Goal: Task Accomplishment & Management: Manage account settings

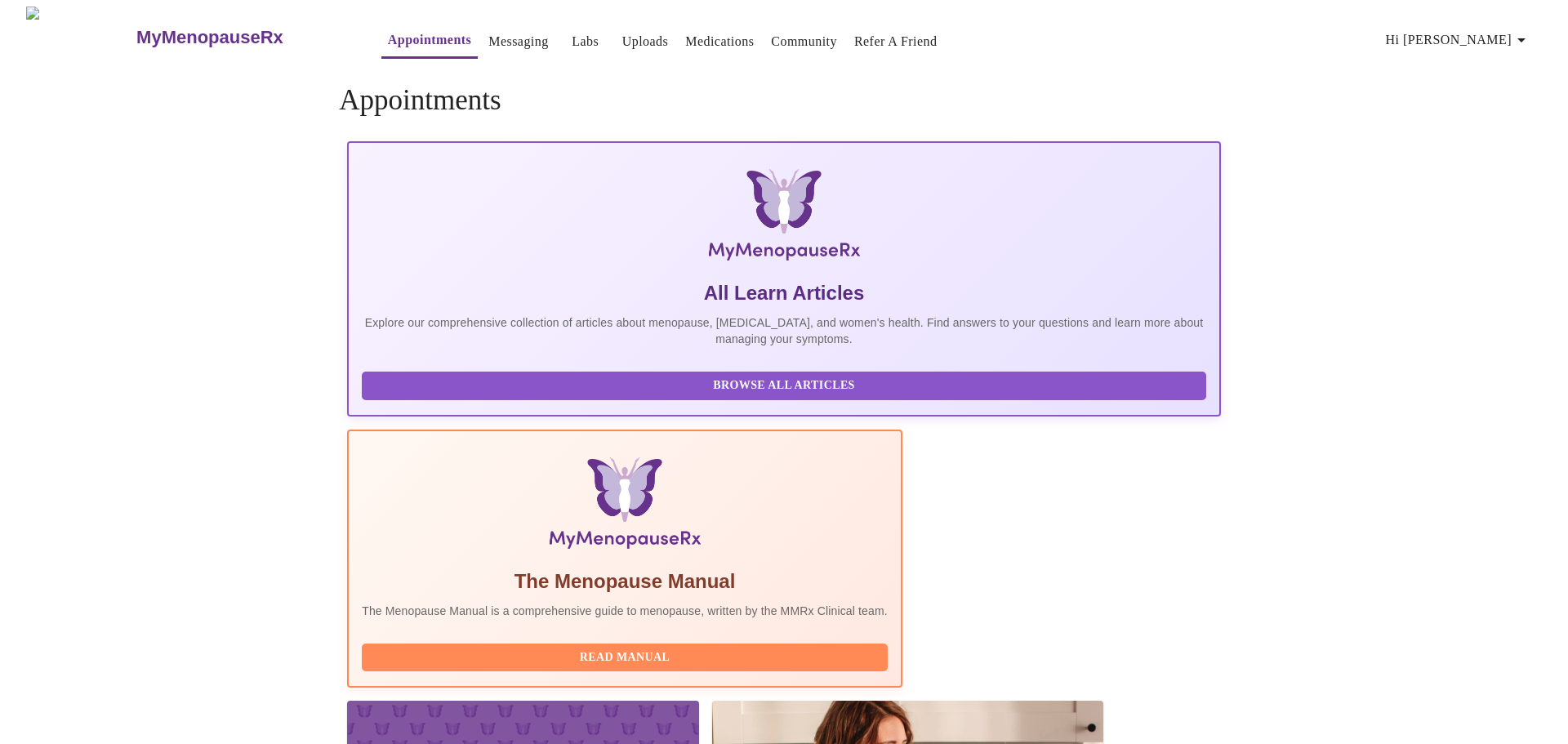
click at [1502, 31] on span "Hi [PERSON_NAME]" at bounding box center [1459, 40] width 146 height 23
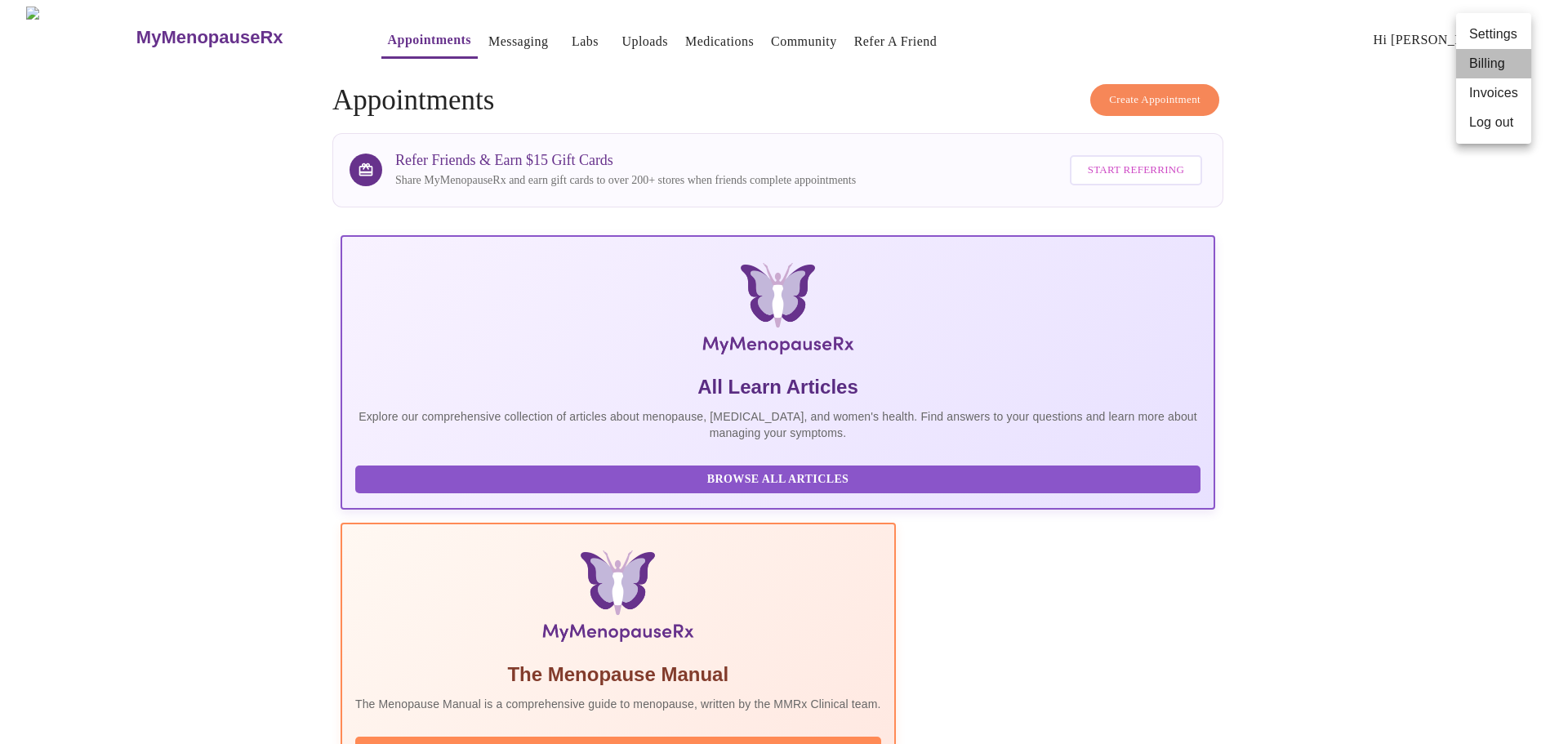
click at [1485, 60] on li "Billing" at bounding box center [1494, 64] width 76 height 29
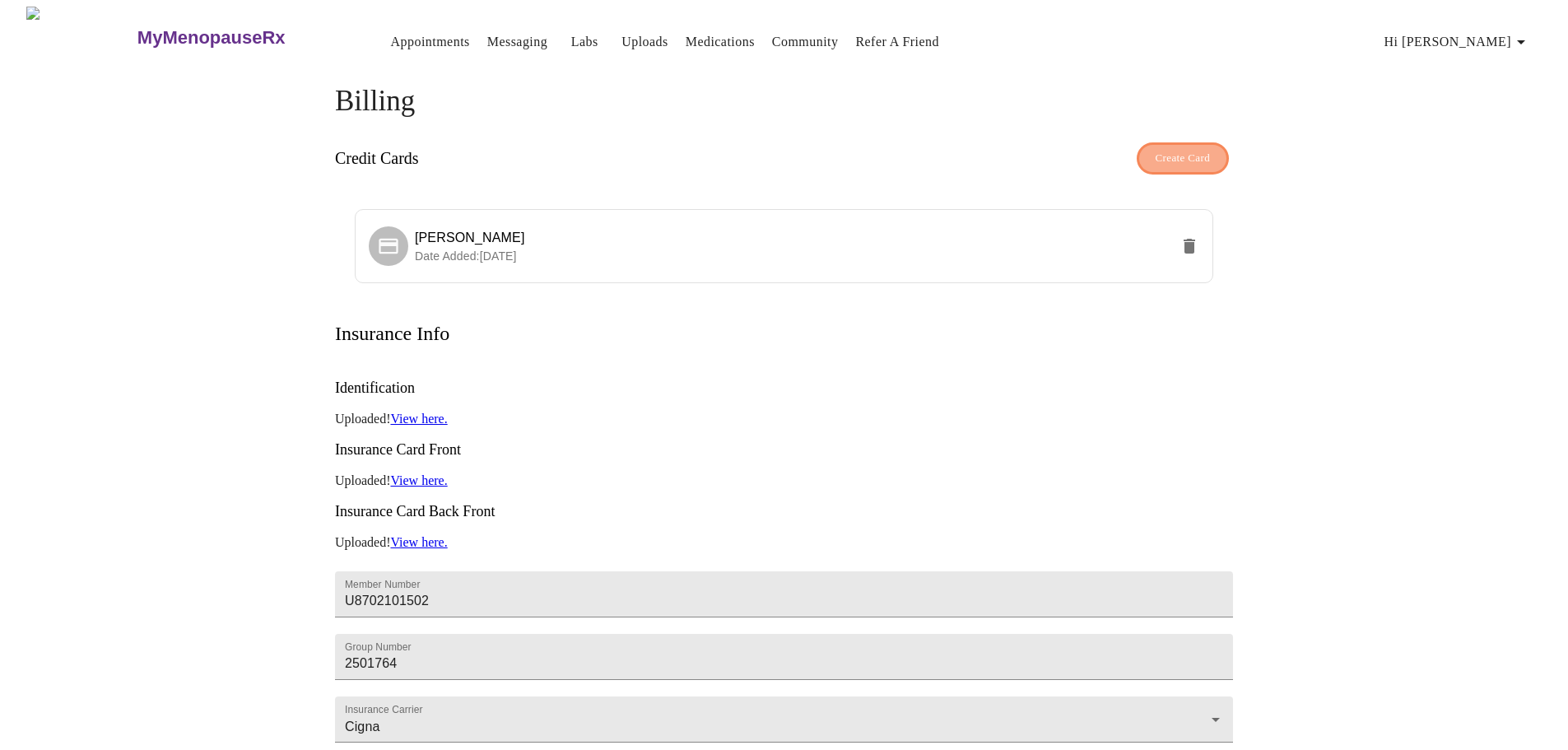
click at [1192, 155] on span "Create Card" at bounding box center [1183, 158] width 55 height 19
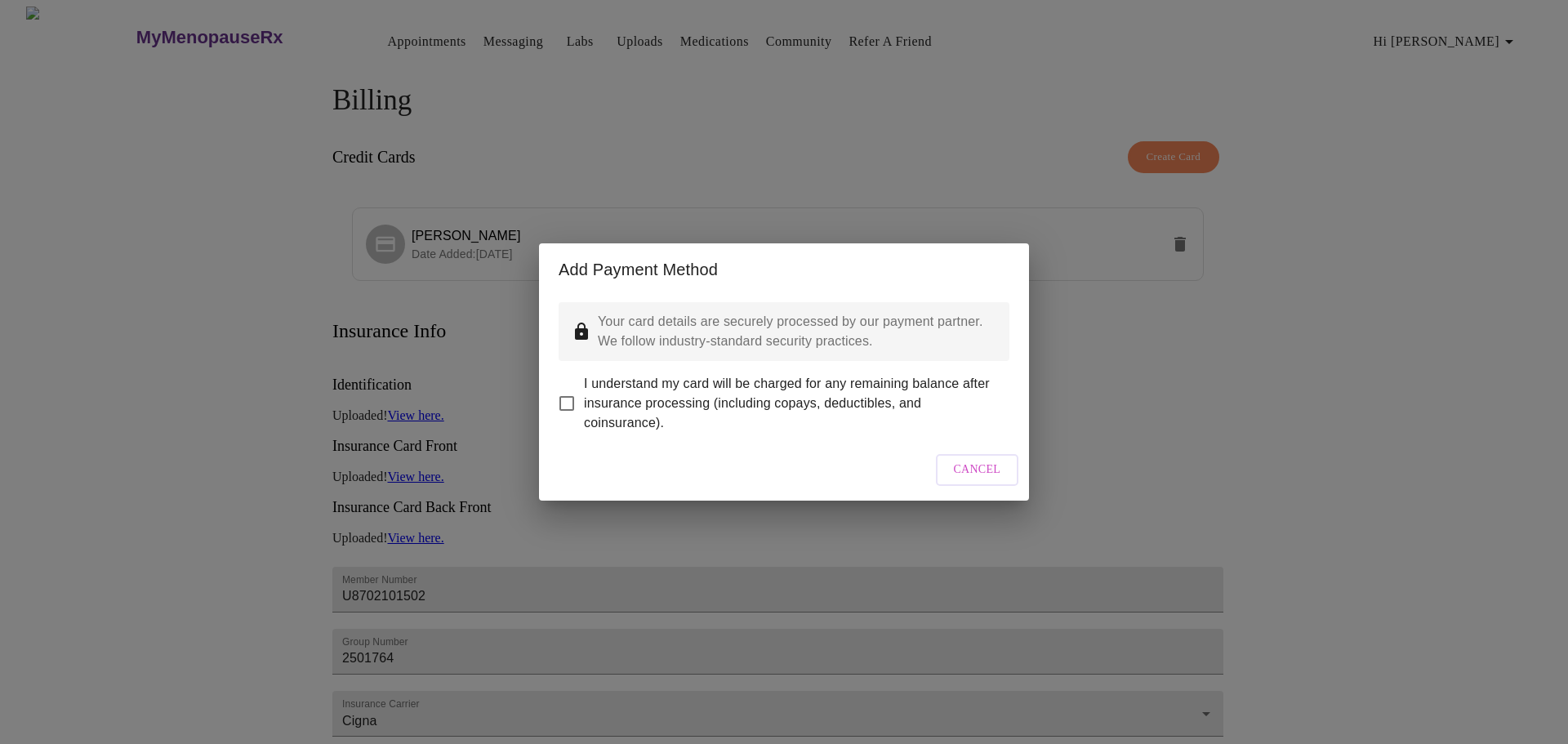
click at [573, 390] on input "I understand my card will be charged for any remaining balance after insurance …" at bounding box center [567, 402] width 34 height 34
checkbox input "true"
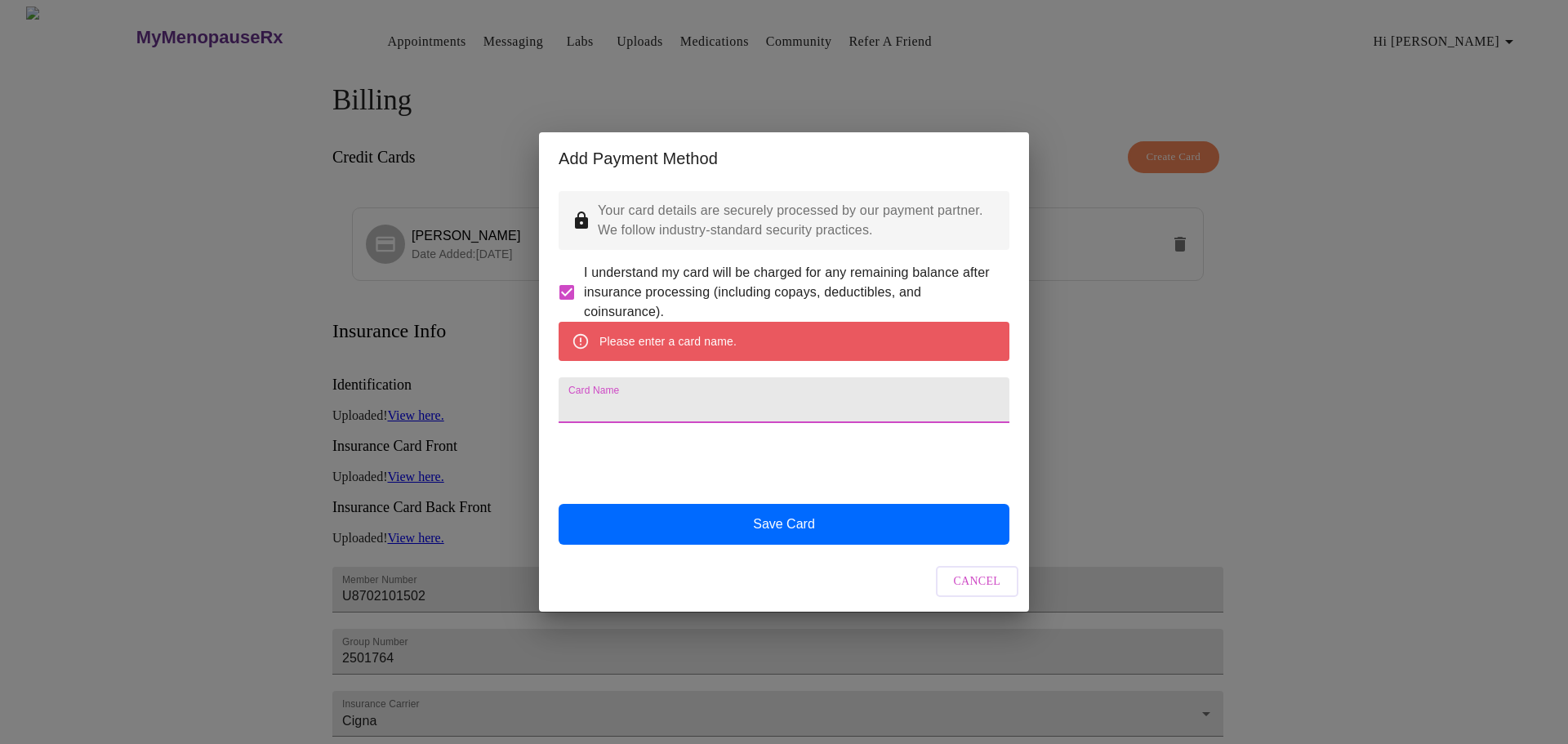
click at [638, 410] on input "Card Name" at bounding box center [783, 401] width 451 height 46
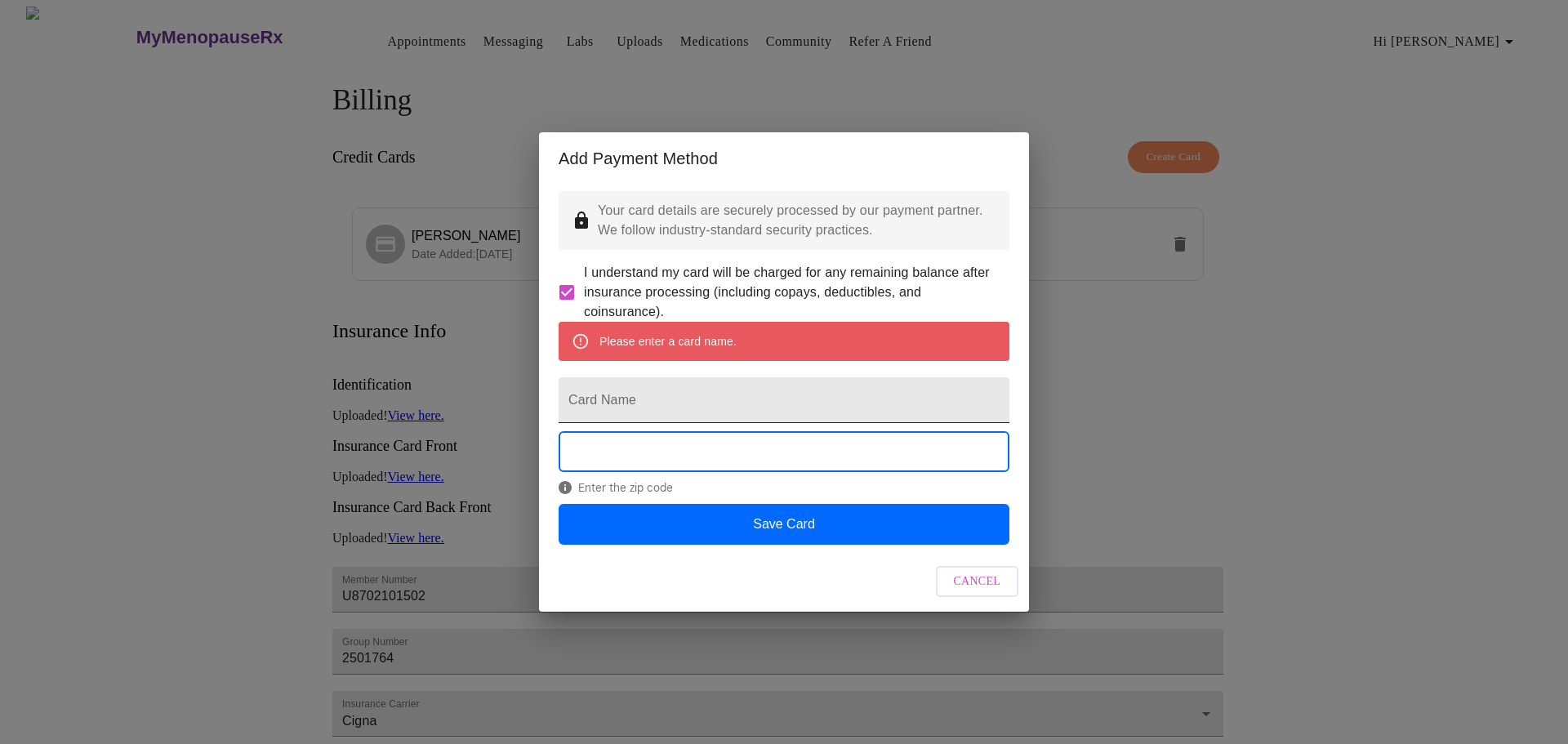
click at [797, 406] on input "Card Name" at bounding box center [783, 401] width 451 height 46
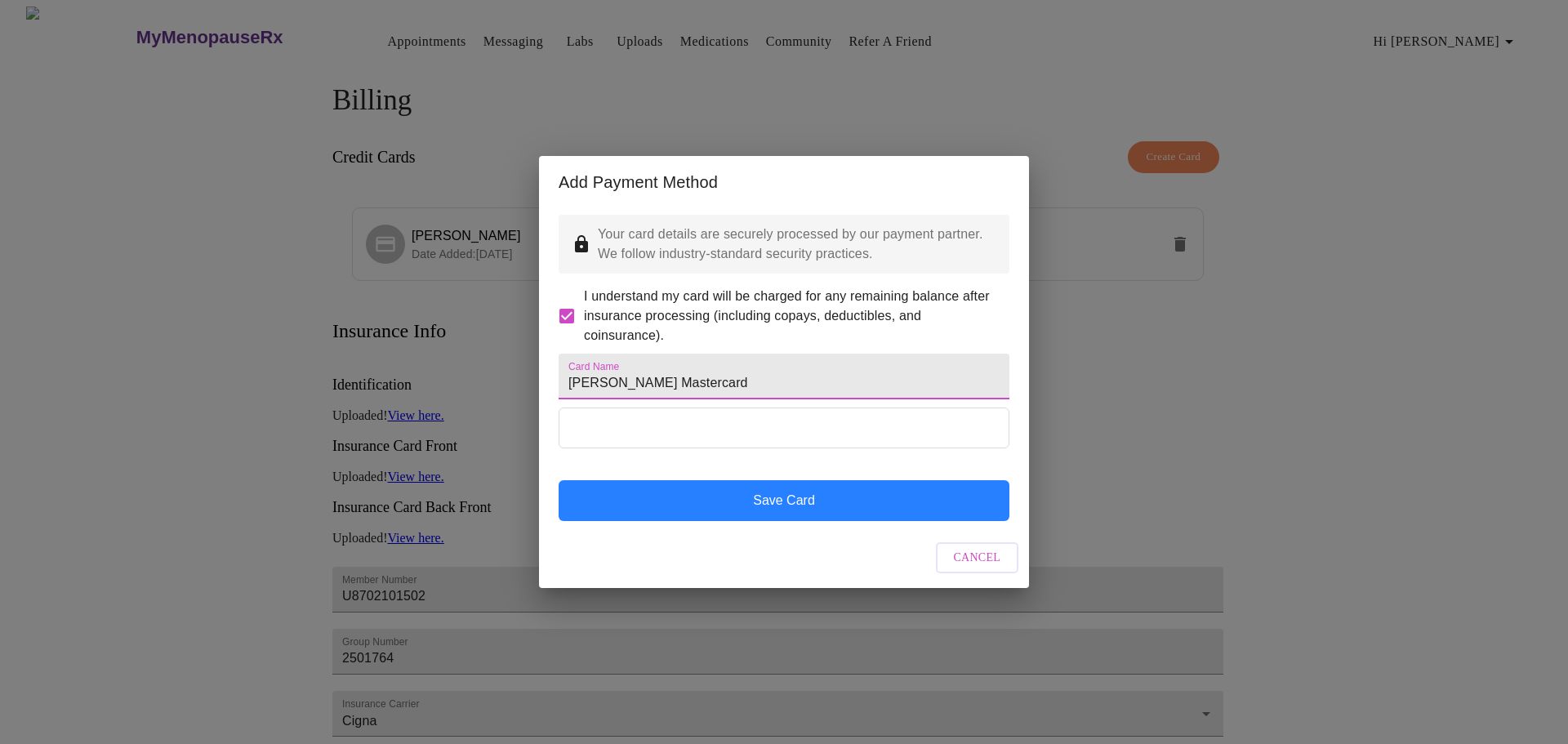
type input "[PERSON_NAME] Mastercard"
click at [787, 521] on button "Save Card" at bounding box center [783, 500] width 451 height 41
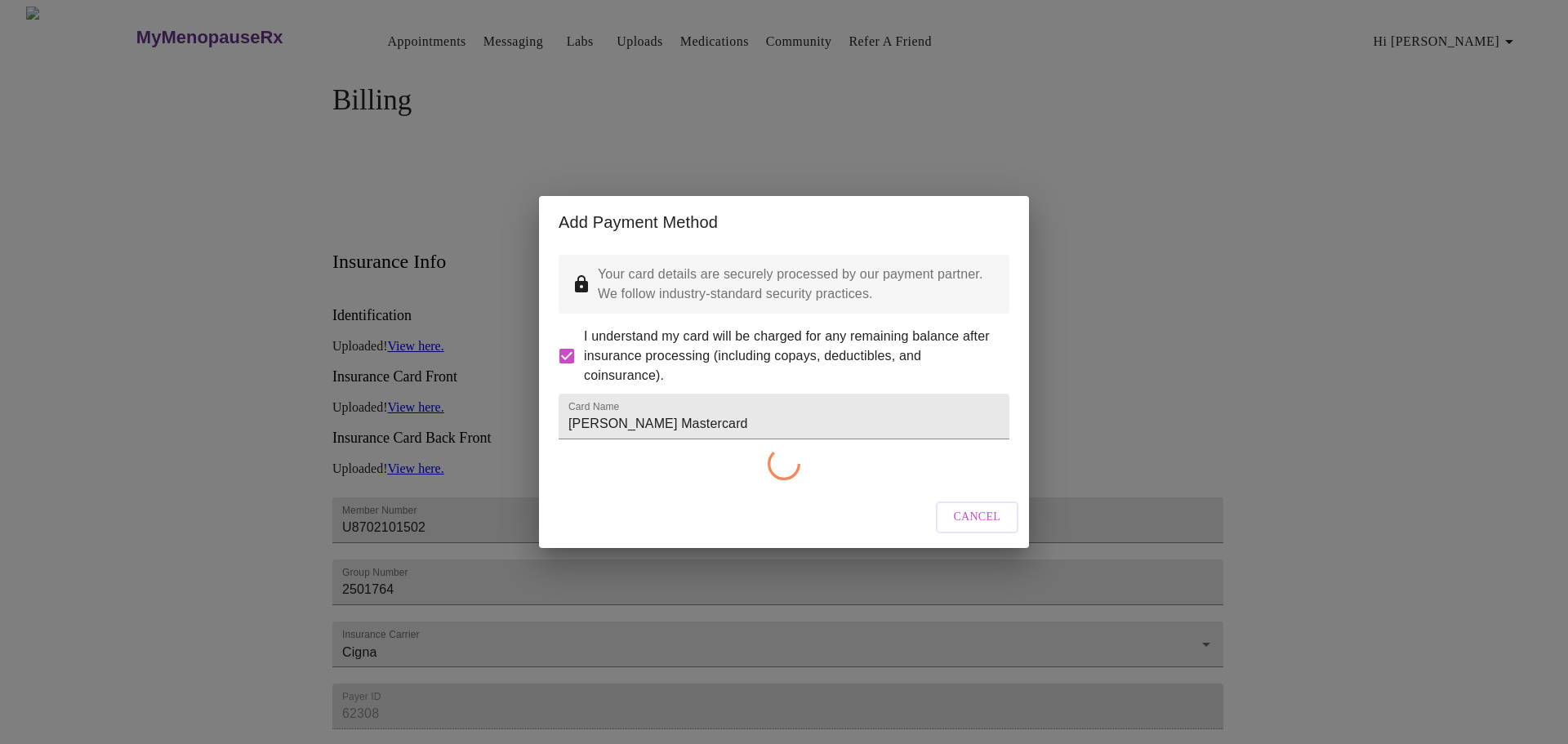
checkbox input "false"
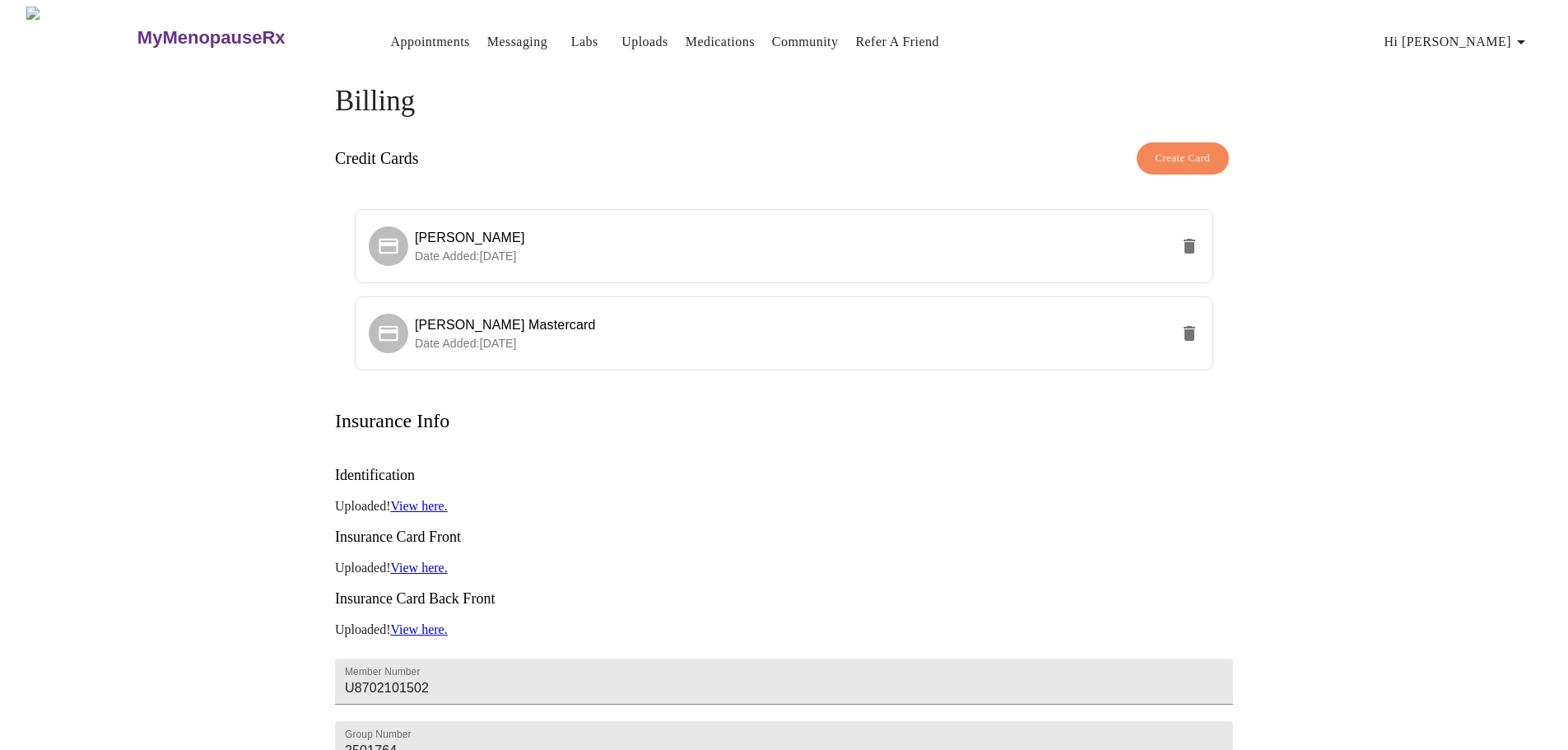
click at [1141, 528] on h3 "Insurance Card Front" at bounding box center [784, 537] width 898 height 18
click at [1507, 36] on span "Hi [PERSON_NAME]" at bounding box center [1458, 42] width 147 height 23
click at [1501, 127] on li "Log out" at bounding box center [1506, 124] width 76 height 30
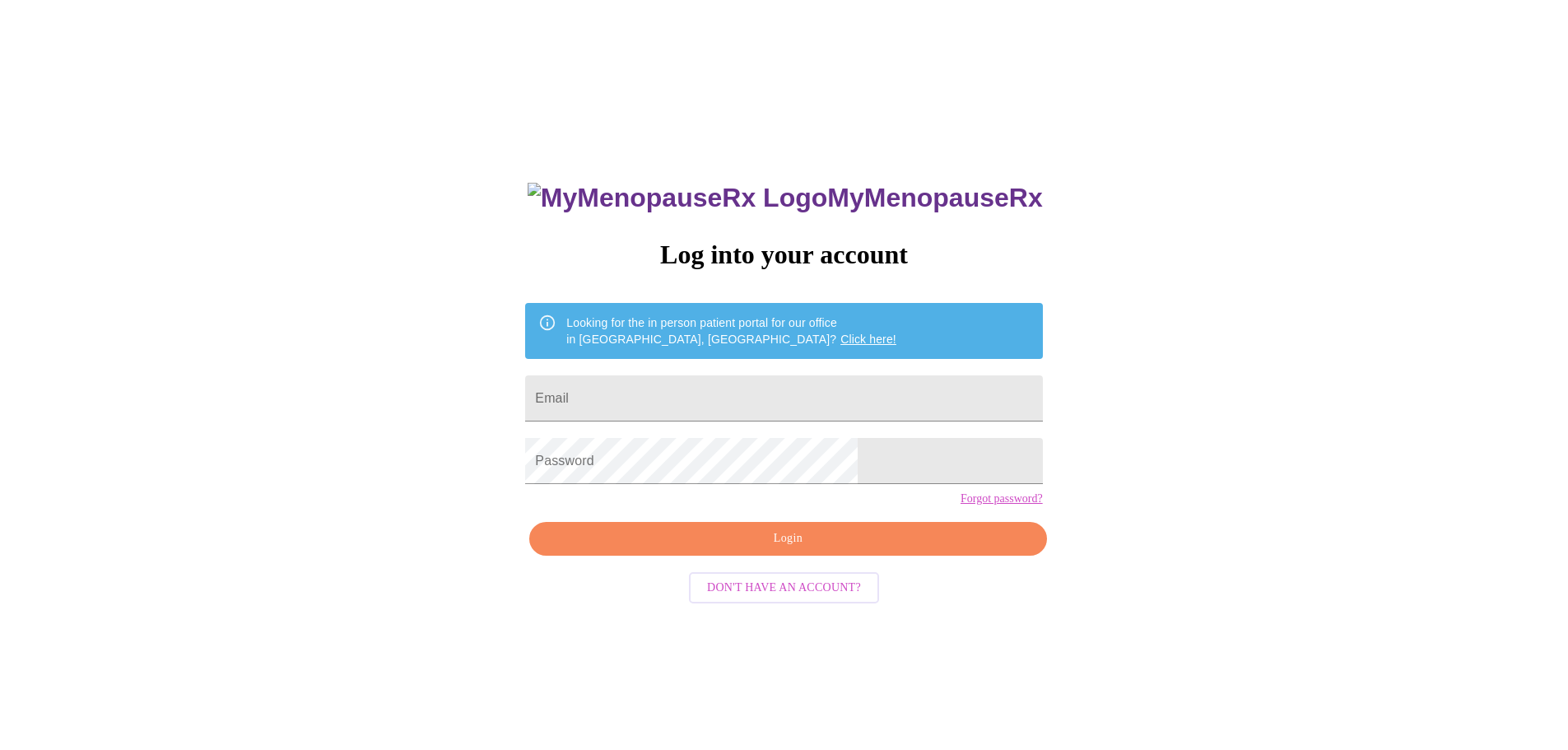
click at [479, 257] on div "MyMenopauseRx Log into your account Looking for the in person patient portal fo…" at bounding box center [784, 456] width 1555 height 899
